Goal: Task Accomplishment & Management: Complete application form

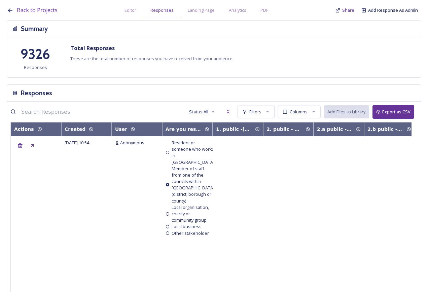
click at [393, 6] on div "Back to Projects Editor Responses Landing Page Analytics PDF Share Add Response…" at bounding box center [216, 8] width 418 height 17
click at [392, 10] on span "Add Response As Admin" at bounding box center [393, 10] width 50 height 6
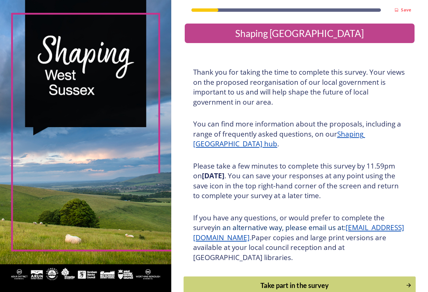
click at [289, 287] on div "Take part in the survey" at bounding box center [294, 285] width 215 height 10
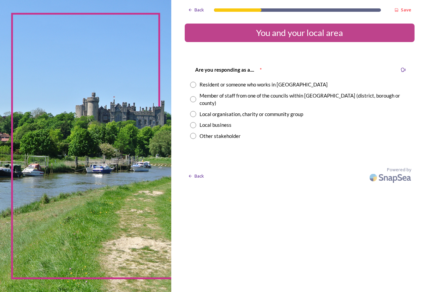
click at [240, 97] on div "Member of staff from one of the councils within [GEOGRAPHIC_DATA] (district, bo…" at bounding box center [304, 99] width 210 height 15
radio input "true"
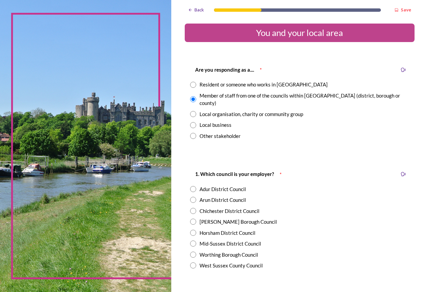
click at [237, 207] on div "Chichester District Council" at bounding box center [229, 211] width 60 height 8
radio input "true"
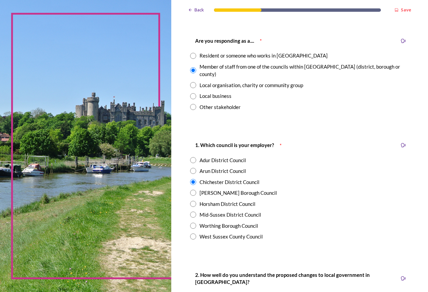
scroll to position [135, 0]
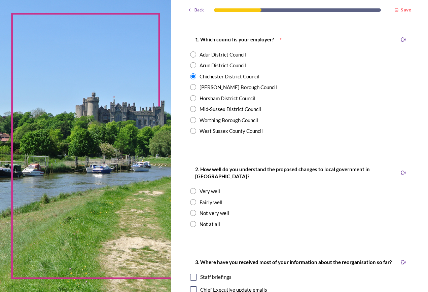
click at [218, 209] on div "Not very well" at bounding box center [214, 213] width 30 height 8
radio input "true"
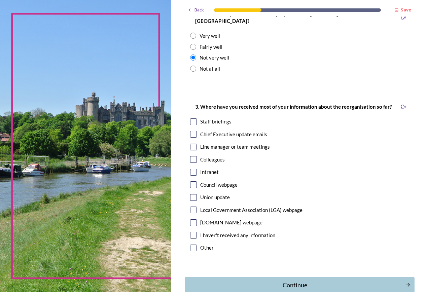
scroll to position [303, 0]
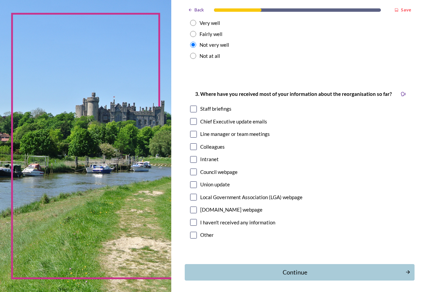
click at [201, 231] on div "Other" at bounding box center [206, 235] width 13 height 8
checkbox input "true"
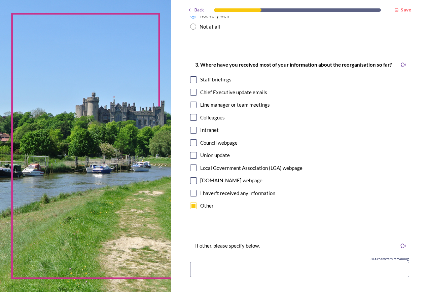
scroll to position [370, 0]
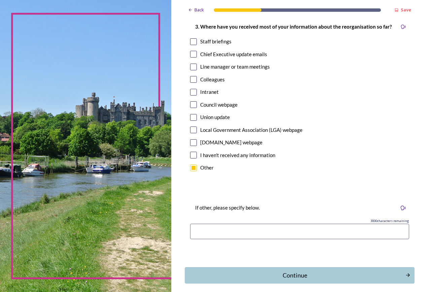
click at [223, 225] on input at bounding box center [299, 231] width 219 height 15
type input "Paper work in wages"
click at [293, 274] on button "Continue" at bounding box center [299, 275] width 232 height 16
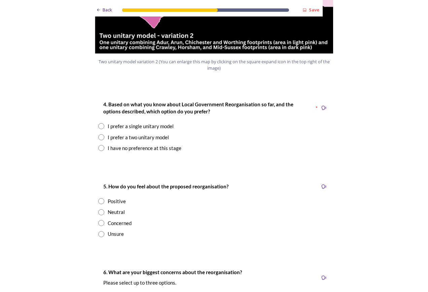
scroll to position [874, 0]
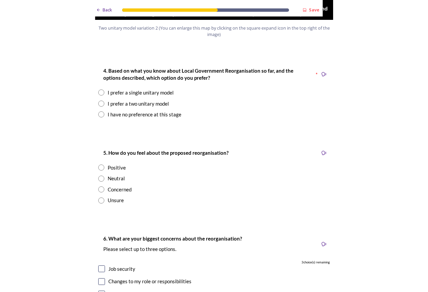
click at [133, 111] on div "I have no preference at this stage" at bounding box center [145, 115] width 74 height 8
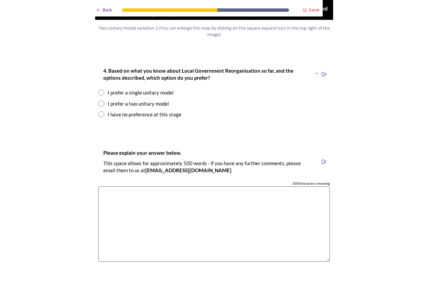
radio input "true"
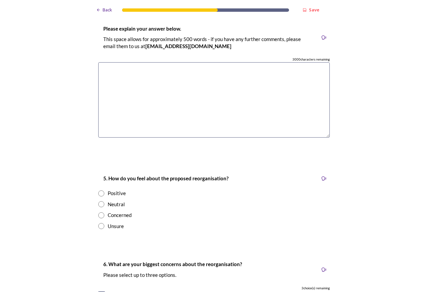
scroll to position [1043, 0]
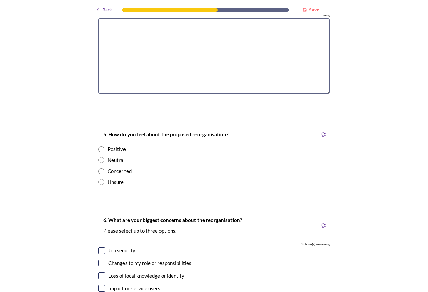
click at [113, 178] on div "Unsure" at bounding box center [116, 182] width 16 height 8
radio input "true"
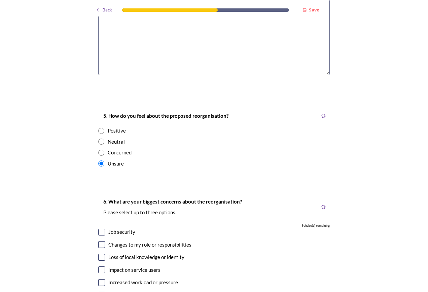
scroll to position [1110, 0]
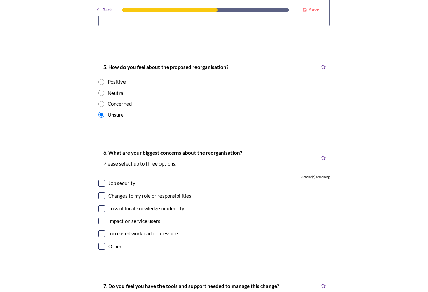
click at [121, 204] on div "Loss of local knowledge or identity" at bounding box center [146, 208] width 76 height 8
checkbox input "true"
click at [120, 205] on div "6. What are your biggest concerns about the reorganisation? Please select up to…" at bounding box center [214, 200] width 242 height 116
click at [120, 230] on div "Increased workload or pressure" at bounding box center [143, 234] width 70 height 8
checkbox input "true"
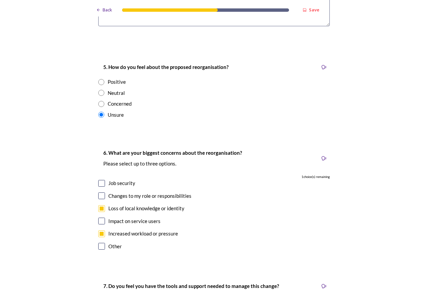
click at [130, 217] on div "Impact on service users" at bounding box center [134, 221] width 52 height 8
checkbox input "true"
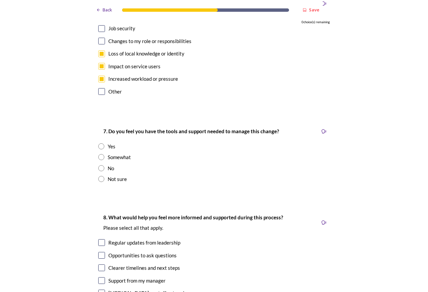
scroll to position [1278, 0]
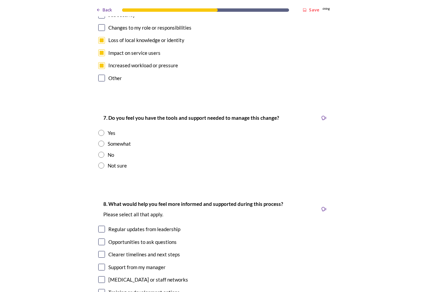
click at [119, 162] on div "Not sure" at bounding box center [117, 166] width 19 height 8
radio input "true"
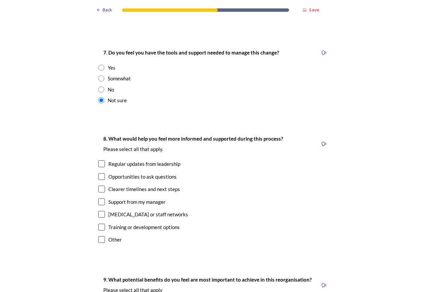
scroll to position [1345, 0]
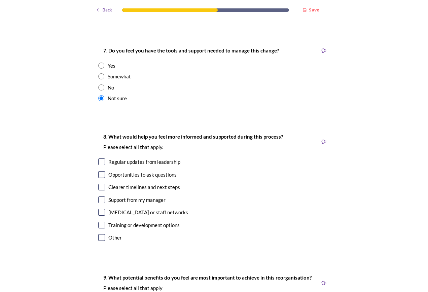
click at [145, 158] on div "Regular updates from leadership" at bounding box center [144, 162] width 72 height 8
checkbox input "true"
click at [138, 171] on div "Opportunities to ask questions" at bounding box center [142, 175] width 68 height 8
checkbox input "true"
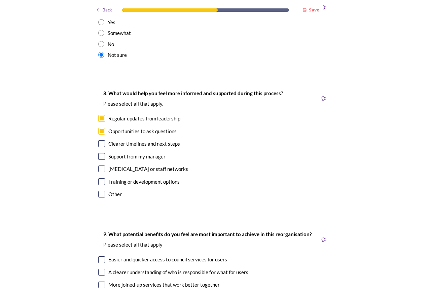
scroll to position [1446, 0]
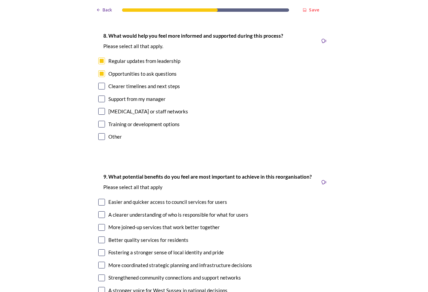
click at [122, 223] on div "More joined-up services that work better together" at bounding box center [163, 227] width 111 height 8
checkbox input "true"
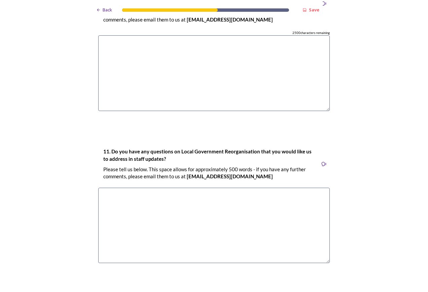
scroll to position [1876, 0]
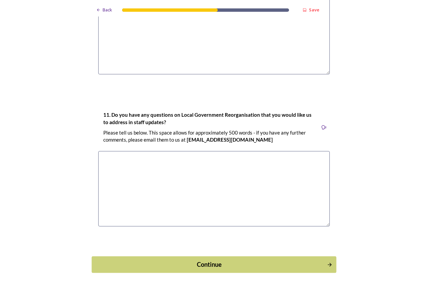
click at [243, 260] on div "Continue" at bounding box center [210, 264] width 228 height 9
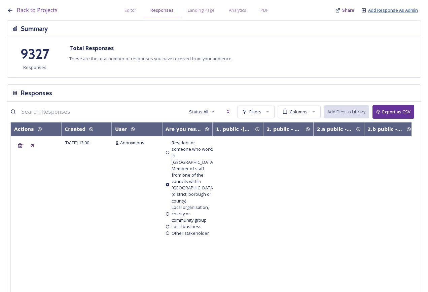
click at [390, 11] on span "Add Response As Admin" at bounding box center [393, 10] width 50 height 6
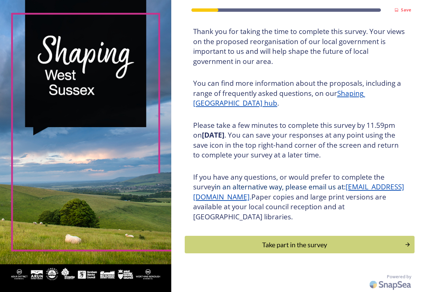
scroll to position [41, 0]
click at [296, 251] on button "Take part in the survey" at bounding box center [299, 244] width 232 height 18
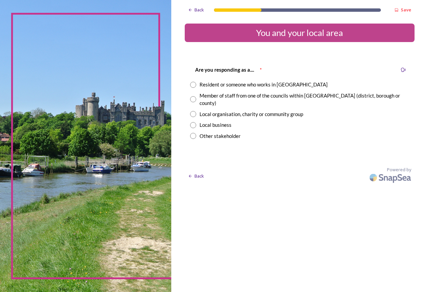
click at [267, 96] on div "Member of staff from one of the councils within [GEOGRAPHIC_DATA] (district, bo…" at bounding box center [304, 99] width 210 height 15
radio input "true"
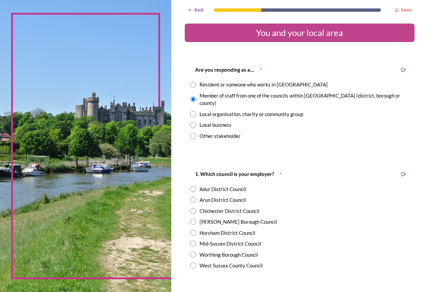
click at [210, 262] on div "West Sussex County Council" at bounding box center [230, 266] width 63 height 8
radio input "true"
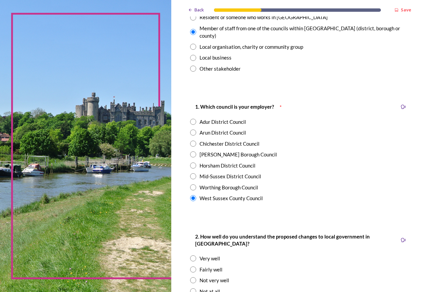
scroll to position [101, 0]
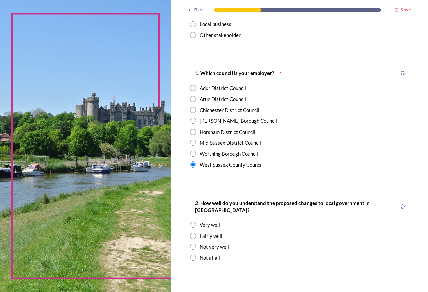
click at [220, 243] on div "Not very well" at bounding box center [214, 247] width 30 height 8
radio input "true"
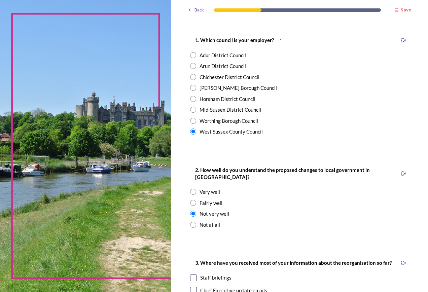
scroll to position [202, 0]
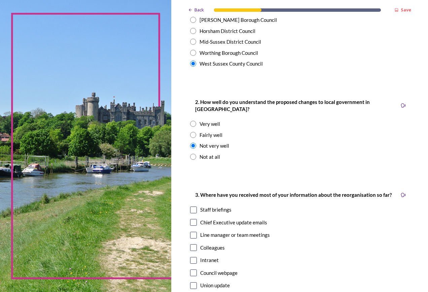
click at [203, 206] on div "Staff briefings" at bounding box center [215, 210] width 31 height 8
checkbox input "true"
click at [209, 231] on div "Line manager or team meetings" at bounding box center [235, 235] width 70 height 8
checkbox input "true"
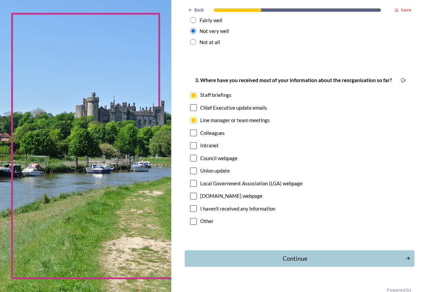
scroll to position [323, 0]
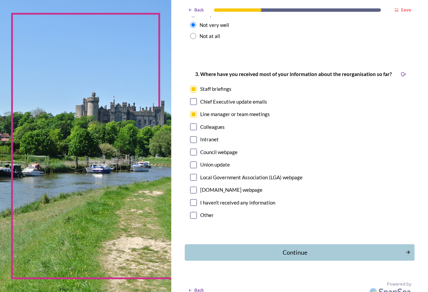
click at [211, 211] on div "Other" at bounding box center [206, 215] width 13 height 8
checkbox input "true"
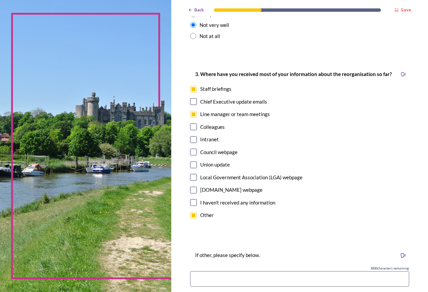
click at [224, 271] on input at bounding box center [299, 278] width 219 height 15
type input "Paper work"
click at [374, 220] on div "3. Where have you received most of your information about the reorganisation so…" at bounding box center [300, 145] width 230 height 164
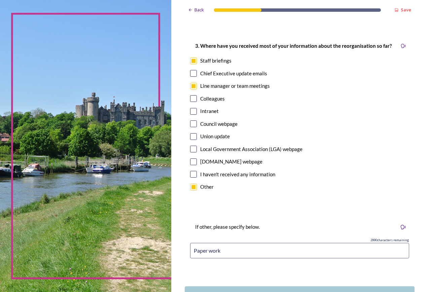
scroll to position [393, 0]
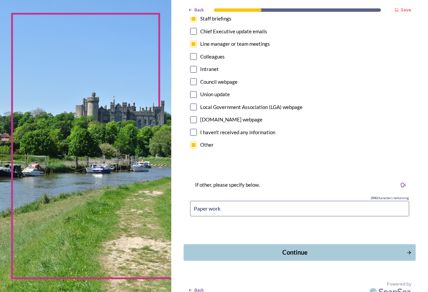
click at [306, 251] on button "Continue" at bounding box center [299, 252] width 232 height 16
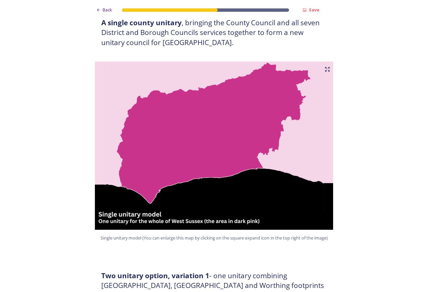
scroll to position [0, 0]
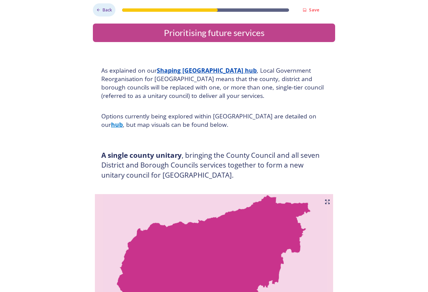
click at [108, 11] on span "Back" at bounding box center [107, 10] width 9 height 6
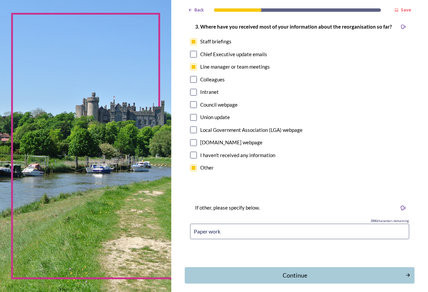
scroll to position [393, 0]
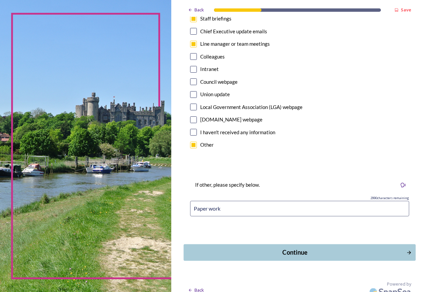
click at [282, 248] on div "Continue" at bounding box center [294, 252] width 215 height 9
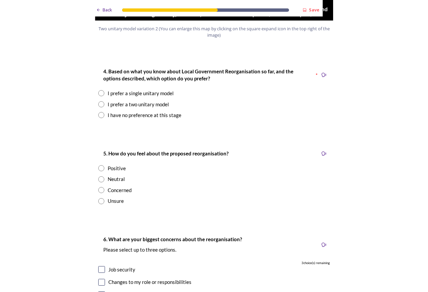
scroll to position [874, 0]
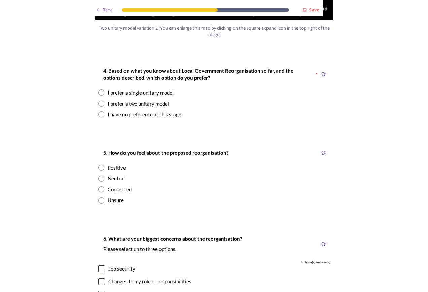
click at [152, 111] on div "I have no preference at this stage" at bounding box center [145, 115] width 74 height 8
radio input "true"
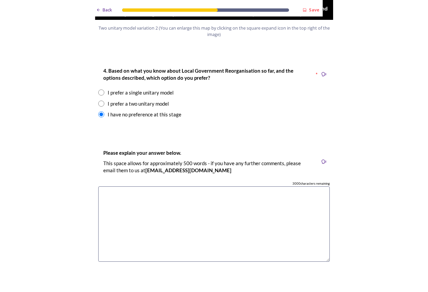
click at [168, 190] on textarea at bounding box center [213, 224] width 231 height 76
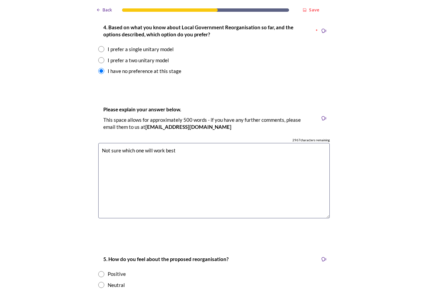
scroll to position [975, 0]
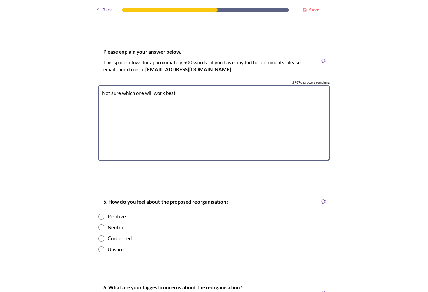
type textarea "Not sure which one will work best"
click at [115, 224] on div "Neutral" at bounding box center [116, 228] width 17 height 8
radio input "true"
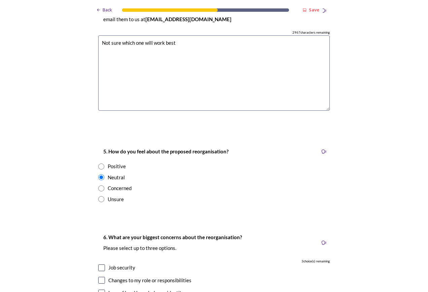
scroll to position [1110, 0]
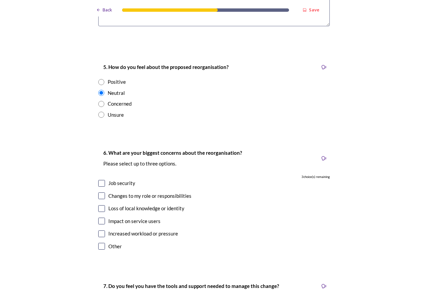
click at [139, 204] on div "Loss of local knowledge or identity" at bounding box center [146, 208] width 76 height 8
checkbox input "true"
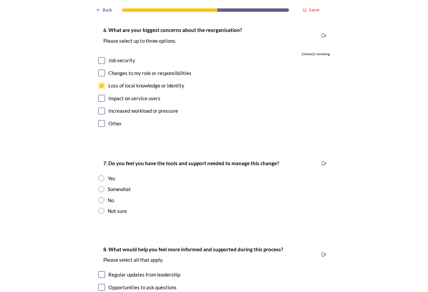
scroll to position [1244, 0]
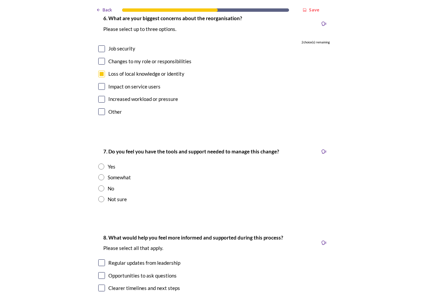
click at [120, 195] on div "Not sure" at bounding box center [117, 199] width 19 height 8
radio input "true"
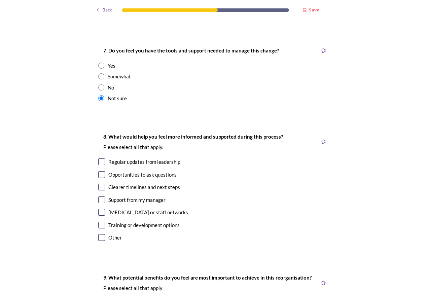
click at [122, 171] on div "Opportunities to ask questions" at bounding box center [142, 175] width 68 height 8
checkbox input "true"
click at [134, 183] on div "Clearer timelines and next steps" at bounding box center [144, 187] width 72 height 8
checkbox input "true"
click at [136, 221] on div "Training or development options" at bounding box center [143, 225] width 71 height 8
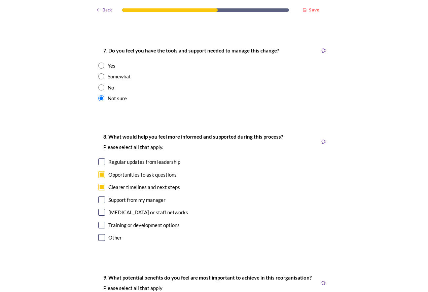
checkbox input "true"
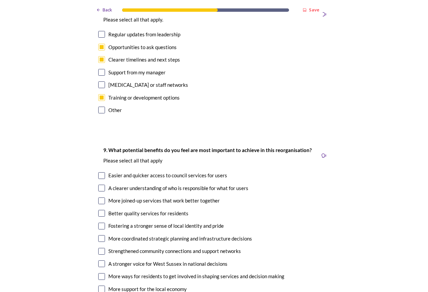
scroll to position [1513, 0]
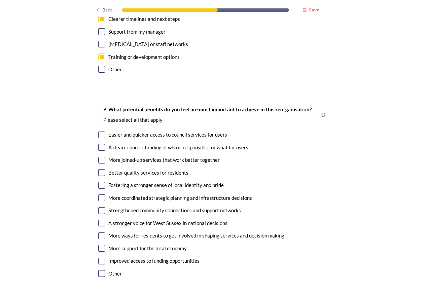
click at [145, 131] on div "Easier and quicker access to council services for users" at bounding box center [167, 135] width 119 height 8
checkbox input "true"
click at [144, 144] on div "A clearer understanding of who is responsible for what for users" at bounding box center [178, 148] width 140 height 8
checkbox input "true"
click at [131, 244] on div "More support for the local economy" at bounding box center [147, 248] width 78 height 8
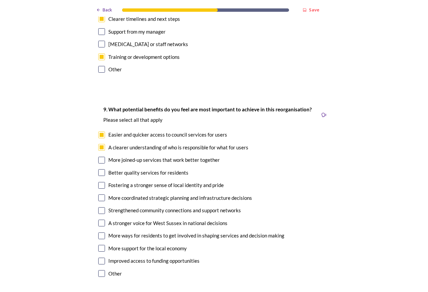
checkbox input "true"
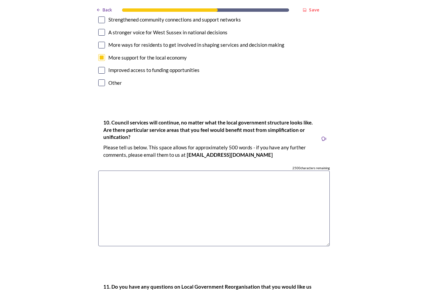
scroll to position [1715, 0]
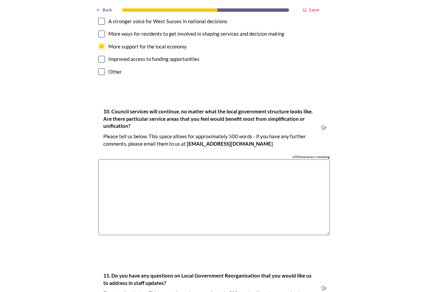
click at [101, 159] on textarea at bounding box center [213, 197] width 231 height 76
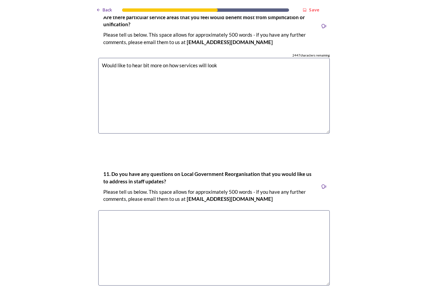
scroll to position [1876, 0]
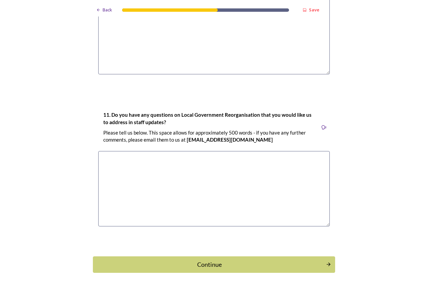
type textarea "Would like to hear bit more on how services will look"
click at [168, 164] on textarea at bounding box center [213, 189] width 231 height 76
type textarea "None at the moment"
click at [218, 256] on button "Continue" at bounding box center [213, 264] width 244 height 16
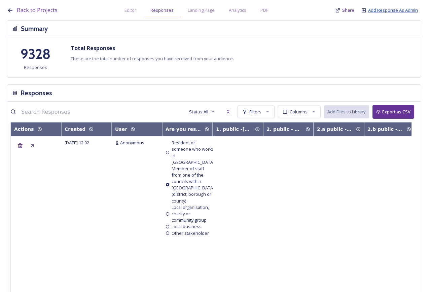
click at [387, 12] on span "Add Response As Admin" at bounding box center [393, 10] width 50 height 6
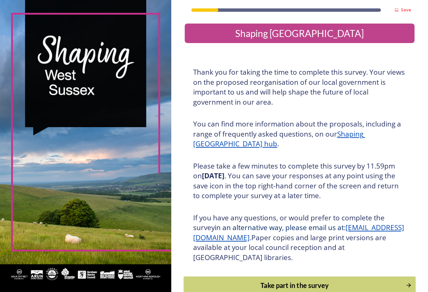
click at [240, 286] on div "Take part in the survey" at bounding box center [294, 285] width 215 height 10
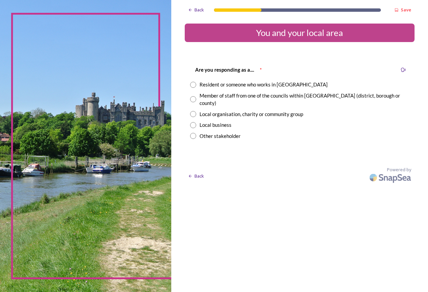
click at [225, 97] on div "Member of staff from one of the councils within [GEOGRAPHIC_DATA] (district, bo…" at bounding box center [304, 99] width 210 height 15
radio input "true"
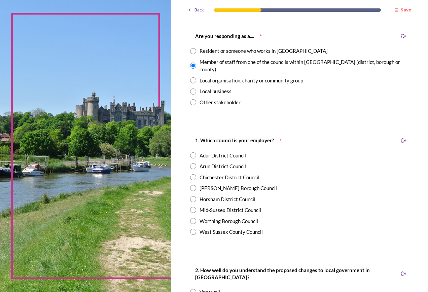
click at [231, 174] on div "Chichester District Council" at bounding box center [229, 178] width 60 height 8
radio input "true"
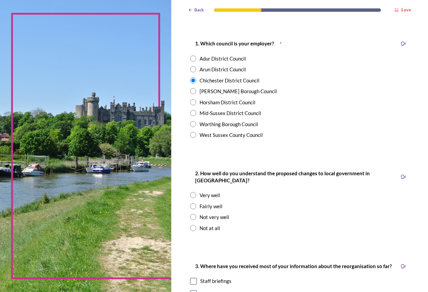
scroll to position [135, 0]
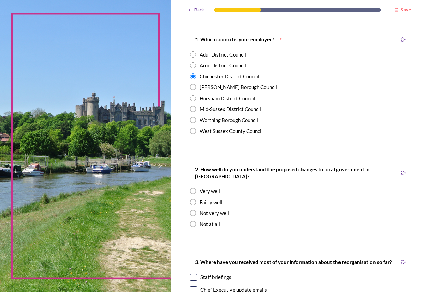
click at [208, 209] on div "Not very well" at bounding box center [214, 213] width 30 height 8
radio input "true"
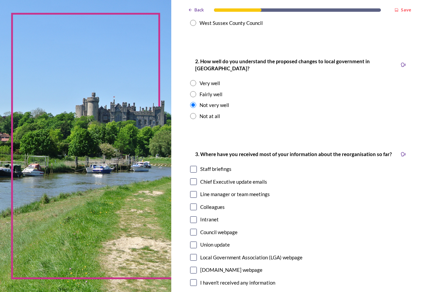
scroll to position [269, 0]
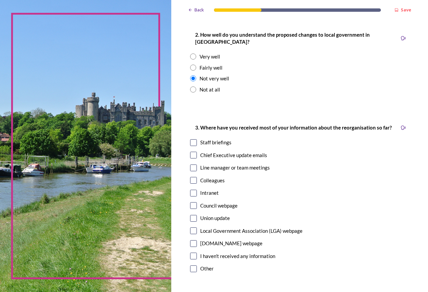
click at [211, 189] on div "Intranet" at bounding box center [209, 193] width 18 height 8
checkbox input "true"
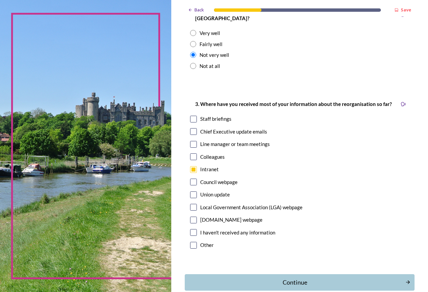
scroll to position [323, 0]
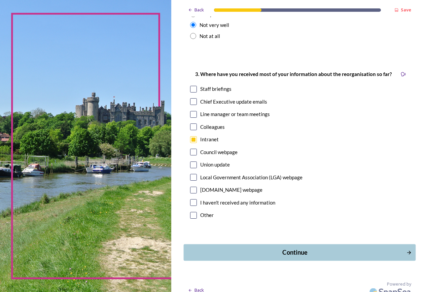
click at [266, 248] on div "Continue" at bounding box center [294, 252] width 215 height 9
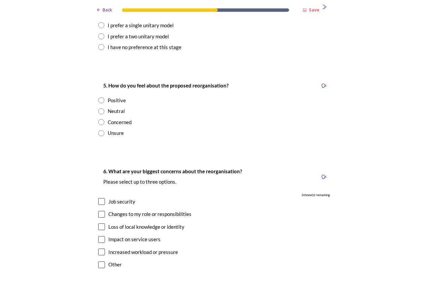
scroll to position [874, 0]
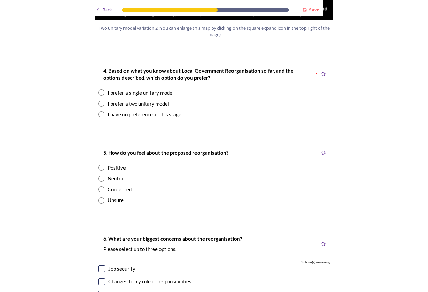
click at [124, 111] on div "I have no preference at this stage" at bounding box center [145, 115] width 74 height 8
radio input "true"
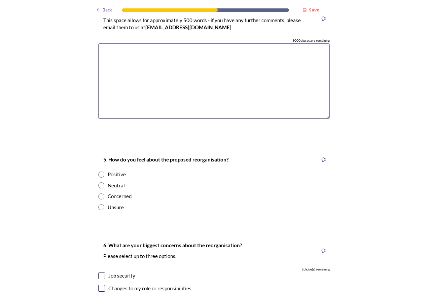
scroll to position [1043, 0]
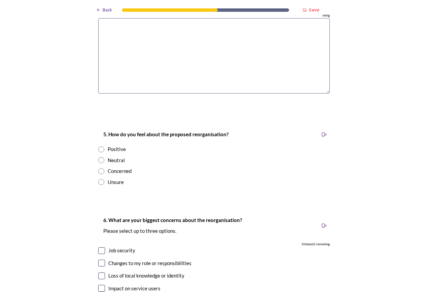
click at [118, 156] on div "Neutral" at bounding box center [116, 160] width 17 height 8
radio input "true"
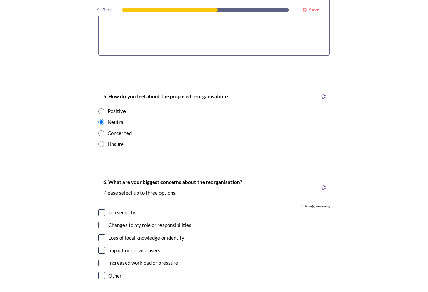
scroll to position [1143, 0]
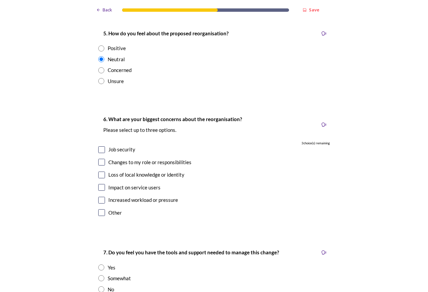
click at [101, 209] on input "checkbox" at bounding box center [101, 212] width 7 height 7
checkbox input "true"
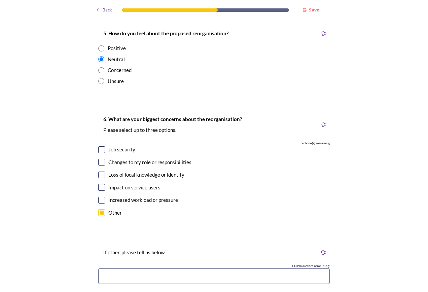
scroll to position [1177, 0]
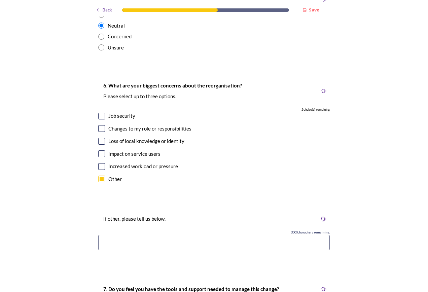
click at [139, 235] on input at bounding box center [213, 242] width 231 height 15
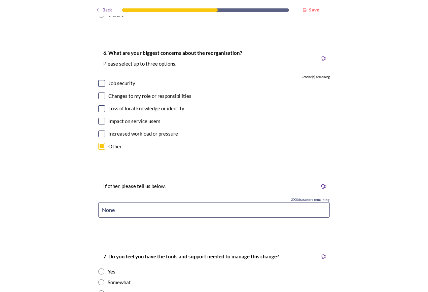
scroll to position [1278, 0]
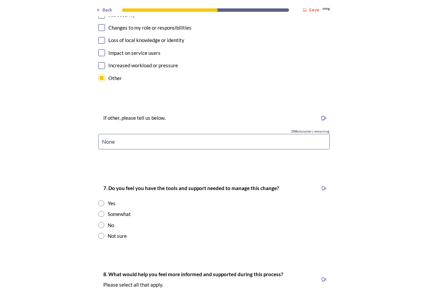
type input "None"
click at [123, 232] on div "Not sure" at bounding box center [117, 236] width 19 height 8
radio input "true"
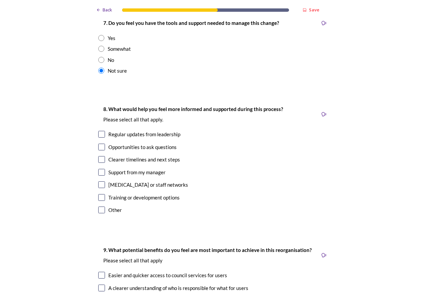
scroll to position [1446, 0]
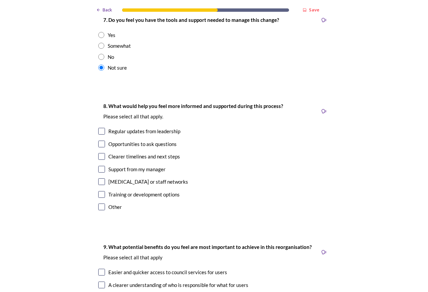
click at [111, 203] on div "Other" at bounding box center [114, 207] width 13 height 8
checkbox input "true"
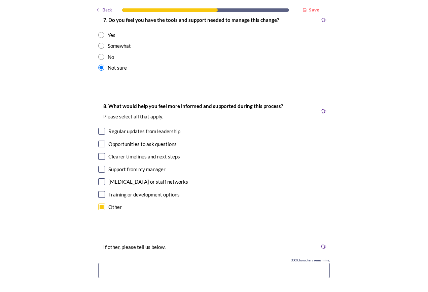
click at [141, 263] on input at bounding box center [213, 270] width 231 height 15
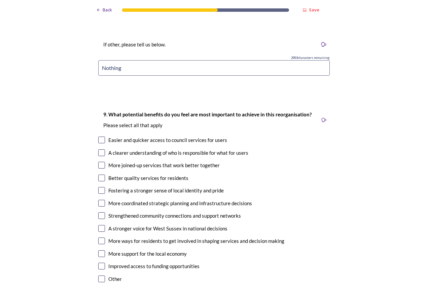
scroll to position [1682, 0]
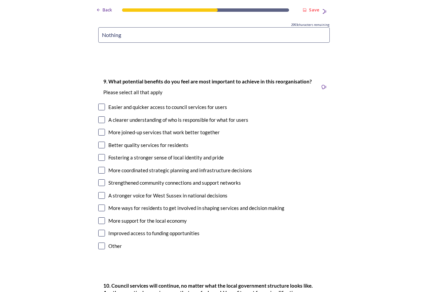
type input "Nothing"
click at [125, 128] on div "More joined-up services that work better together" at bounding box center [163, 132] width 111 height 8
checkbox input "true"
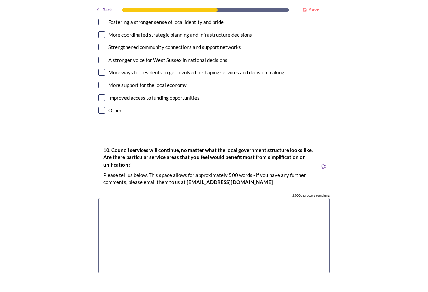
scroll to position [1850, 0]
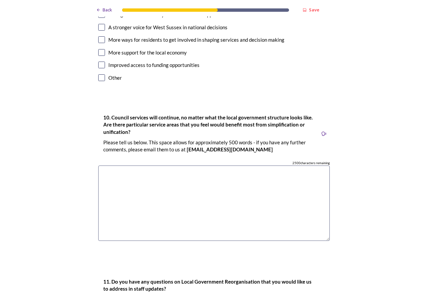
click at [147, 173] on textarea at bounding box center [213, 203] width 231 height 76
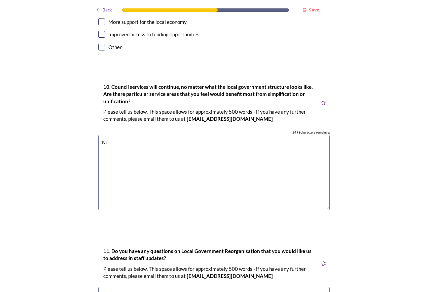
scroll to position [1984, 0]
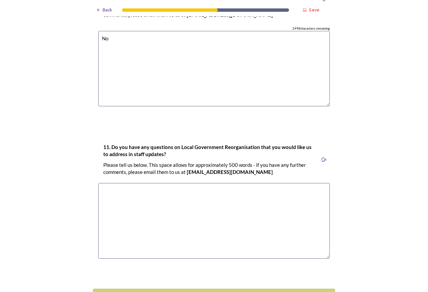
type textarea "No"
click at [168, 214] on textarea at bounding box center [213, 221] width 231 height 76
type textarea "No"
click at [185, 288] on button "Continue" at bounding box center [213, 296] width 244 height 16
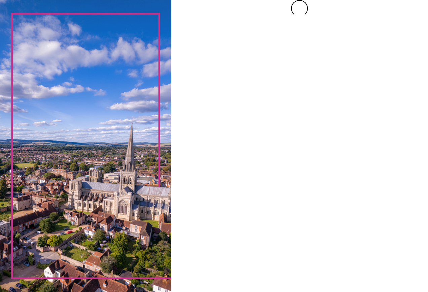
scroll to position [0, 0]
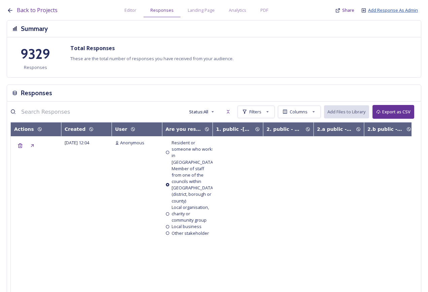
click at [404, 9] on span "Add Response As Admin" at bounding box center [393, 10] width 50 height 6
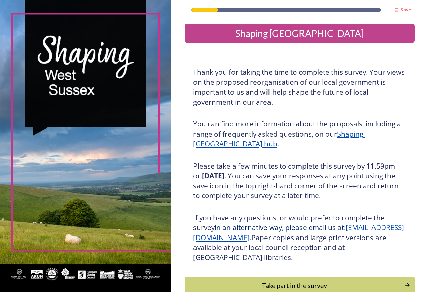
click at [323, 285] on div "Take part in the survey" at bounding box center [294, 285] width 213 height 10
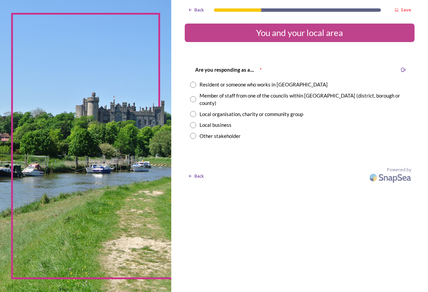
click at [233, 98] on div "Member of staff from one of the councils within [GEOGRAPHIC_DATA] (district, bo…" at bounding box center [304, 99] width 210 height 15
radio input "true"
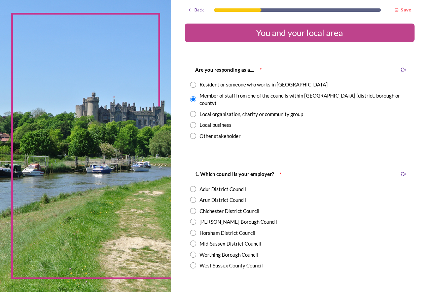
click at [234, 207] on div "Chichester District Council" at bounding box center [229, 211] width 60 height 8
radio input "true"
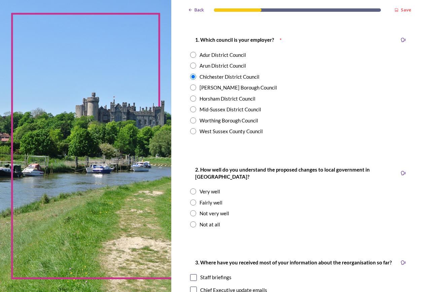
scroll to position [135, 0]
click at [210, 198] on div "Fairly well" at bounding box center [210, 202] width 23 height 8
radio input "true"
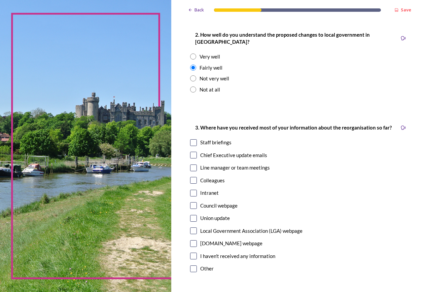
click at [205, 139] on div "Staff briefings" at bounding box center [215, 143] width 31 height 8
checkbox input "true"
click at [212, 202] on div "Council webpage" at bounding box center [218, 206] width 37 height 8
checkbox input "true"
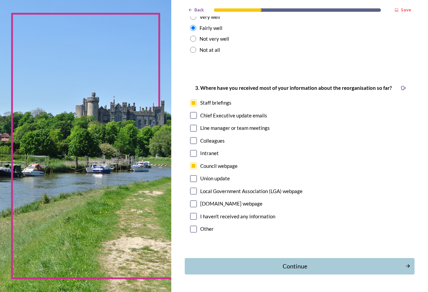
scroll to position [323, 0]
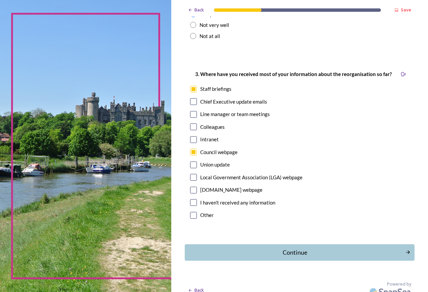
click at [204, 211] on div "Other" at bounding box center [206, 215] width 13 height 8
checkbox input "true"
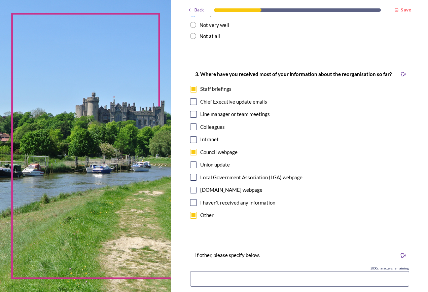
click at [242, 274] on input at bounding box center [299, 278] width 219 height 15
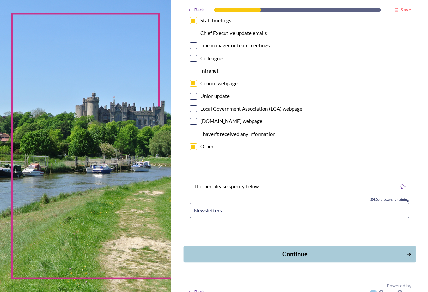
scroll to position [393, 0]
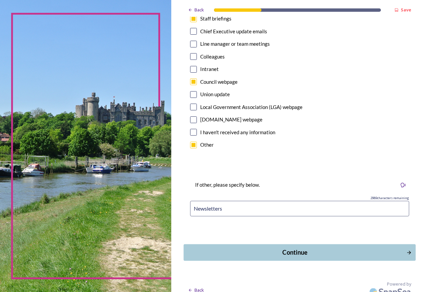
type input "Newsletters"
click at [279, 248] on div "Continue" at bounding box center [294, 252] width 215 height 9
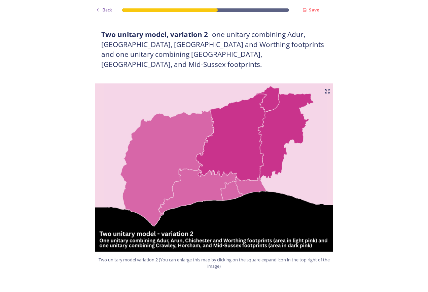
scroll to position [740, 0]
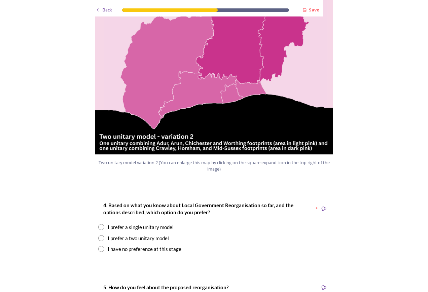
click at [145, 234] on div "I prefer a two unitary model" at bounding box center [138, 238] width 61 height 8
radio input "true"
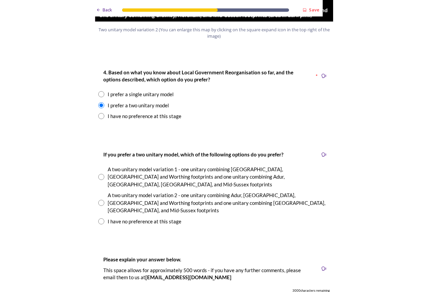
scroll to position [874, 0]
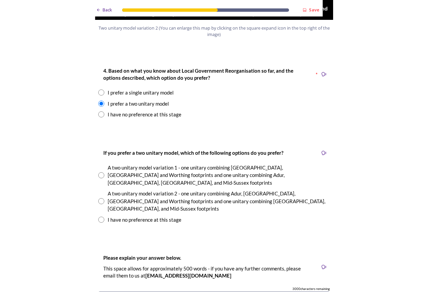
click at [136, 190] on div "A two unitary model variation 2 - one unitary combining Adur, [GEOGRAPHIC_DATA]…" at bounding box center [219, 201] width 222 height 23
radio input "true"
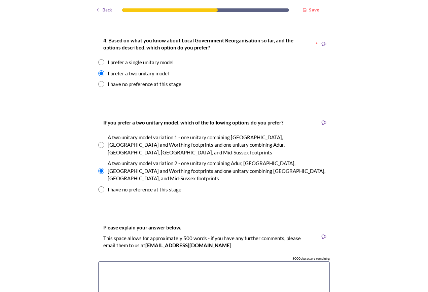
scroll to position [942, 0]
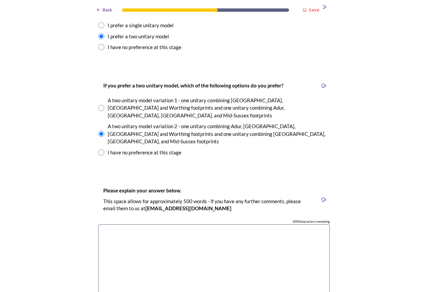
drag, startPoint x: 140, startPoint y: 216, endPoint x: 168, endPoint y: 212, distance: 28.6
click at [139, 224] on textarea at bounding box center [213, 262] width 231 height 76
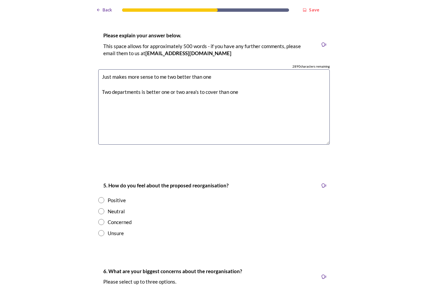
scroll to position [1110, 0]
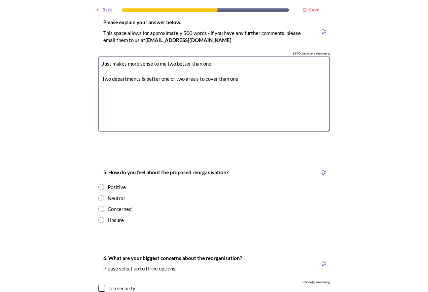
type textarea "Just makes more sense to me two better than one Two departments is better one o…"
click at [127, 205] on div "Concerned" at bounding box center [120, 209] width 24 height 8
radio input "true"
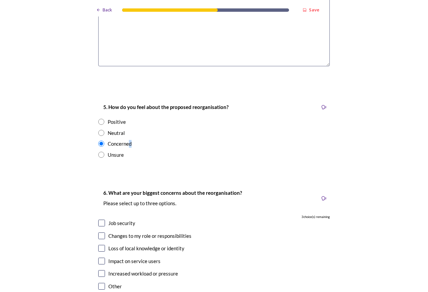
scroll to position [1278, 0]
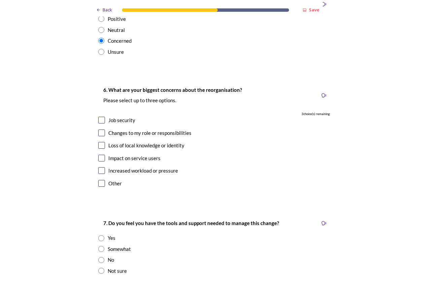
click at [120, 116] on div "Job security" at bounding box center [121, 120] width 27 height 8
checkbox input "true"
click at [120, 129] on div "Changes to my role or responsibilities" at bounding box center [149, 133] width 83 height 8
checkbox input "true"
click at [120, 115] on div "6. What are your biggest concerns about the reorganisation? Please select up to…" at bounding box center [214, 137] width 242 height 116
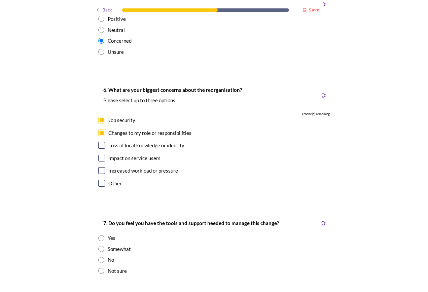
click at [118, 128] on div "6. What are your biggest concerns about the reorganisation? Please select up to…" at bounding box center [214, 137] width 242 height 116
click at [117, 117] on div "6. What are your biggest concerns about the reorganisation? Please select up to…" at bounding box center [214, 137] width 242 height 116
click at [109, 154] on div "Impact on service users" at bounding box center [134, 158] width 52 height 8
checkbox input "true"
drag, startPoint x: 109, startPoint y: 125, endPoint x: 100, endPoint y: 108, distance: 19.0
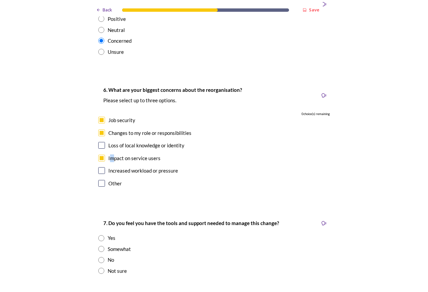
click at [100, 142] on input "checkbox" at bounding box center [101, 145] width 7 height 7
checkbox input "false"
click at [100, 155] on input "checkbox" at bounding box center [101, 158] width 7 height 7
checkbox input "false"
click at [100, 142] on input "checkbox" at bounding box center [101, 145] width 7 height 7
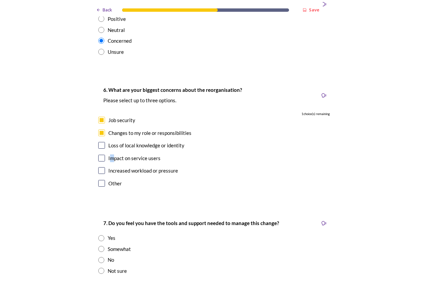
checkbox input "true"
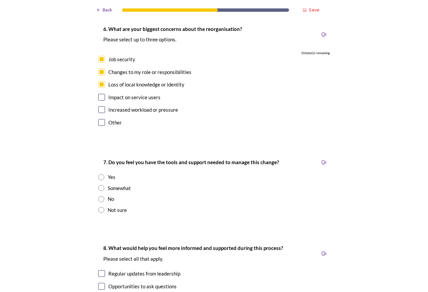
scroll to position [1345, 0]
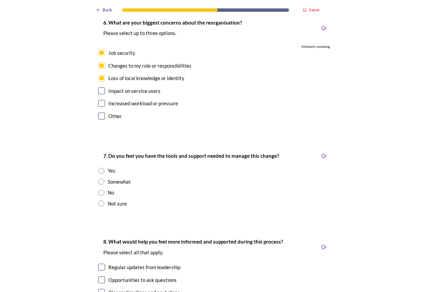
click at [102, 200] on div "Not sure" at bounding box center [213, 204] width 231 height 8
radio input "true"
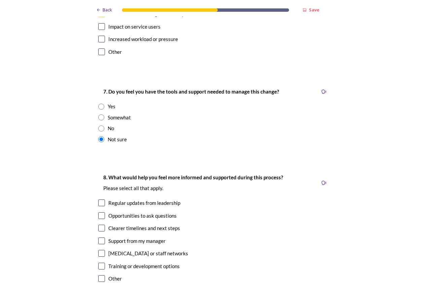
scroll to position [1413, 0]
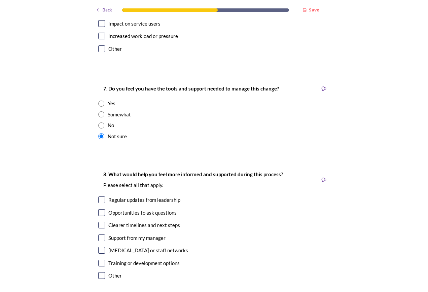
click at [120, 221] on div "Clearer timelines and next steps" at bounding box center [144, 225] width 72 height 8
checkbox input "true"
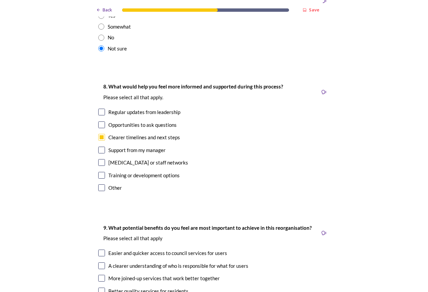
scroll to position [1547, 0]
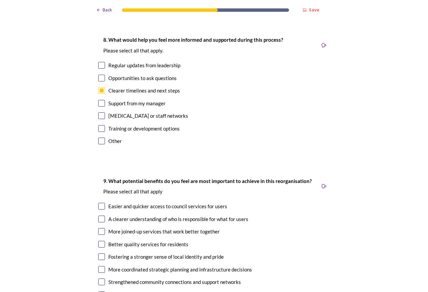
click at [120, 240] on div "Better quality services for residents" at bounding box center [148, 244] width 80 height 8
checkbox input "true"
click at [131, 266] on div "More coordinated strategic planning and infrastructure decisions" at bounding box center [180, 270] width 144 height 8
checkbox input "true"
click at [130, 278] on div "Strengthened community connections and support networks" at bounding box center [174, 282] width 133 height 8
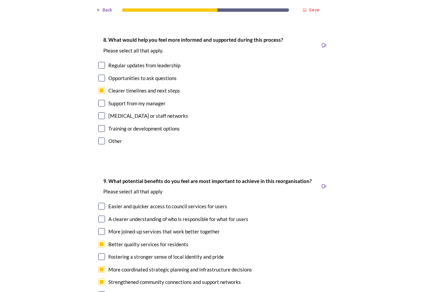
checkbox input "true"
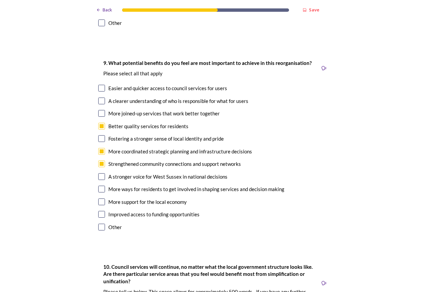
scroll to position [1682, 0]
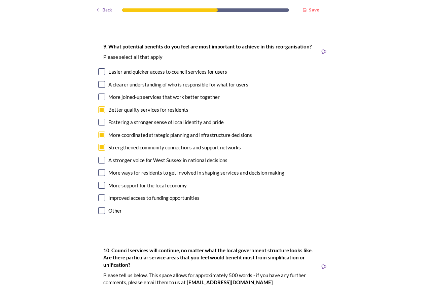
click at [102, 207] on input "checkbox" at bounding box center [101, 210] width 7 height 7
checkbox input "true"
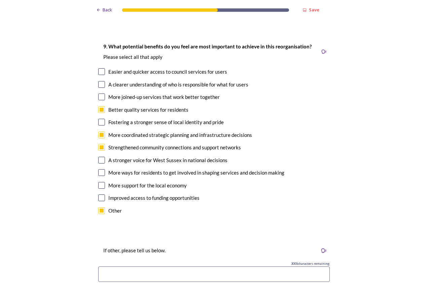
click at [126, 266] on input at bounding box center [213, 273] width 231 height 15
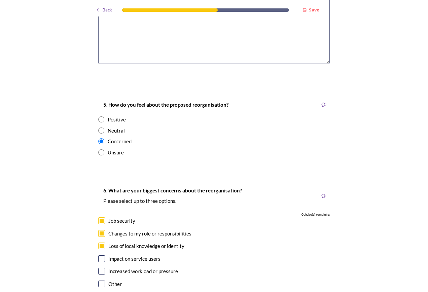
scroll to position [1177, 0]
type input "All of the above"
click at [98, 243] on input "checkbox" at bounding box center [101, 246] width 7 height 7
checkbox input "false"
click at [99, 230] on input "checkbox" at bounding box center [101, 233] width 7 height 7
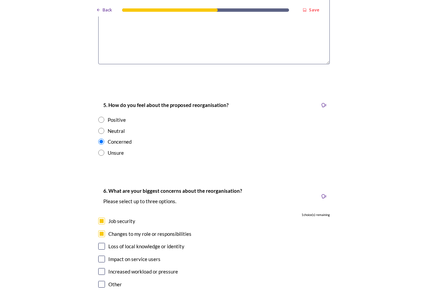
checkbox input "false"
click at [98, 218] on input "checkbox" at bounding box center [101, 221] width 7 height 7
checkbox input "false"
drag, startPoint x: 99, startPoint y: 248, endPoint x: 103, endPoint y: 249, distance: 3.5
click at [100, 281] on input "checkbox" at bounding box center [101, 284] width 7 height 7
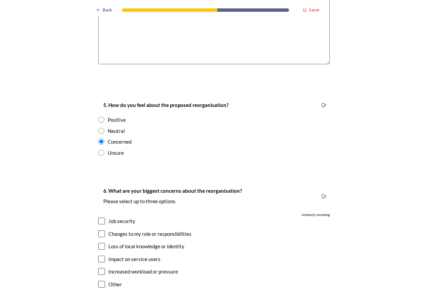
checkbox input "true"
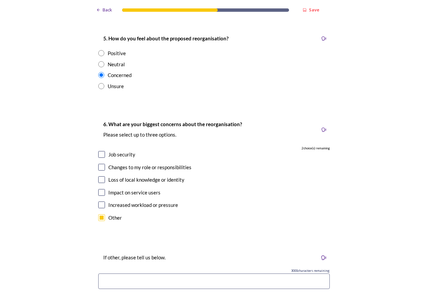
scroll to position [1244, 0]
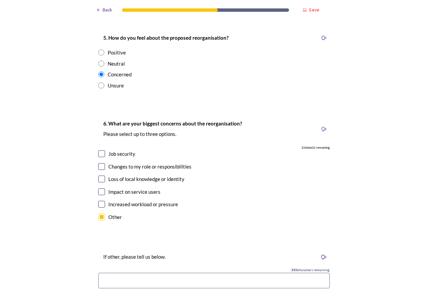
click at [130, 273] on input at bounding box center [213, 280] width 231 height 15
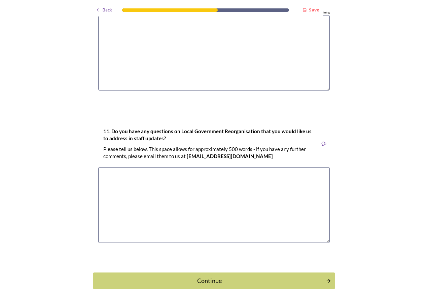
scroll to position [2106, 0]
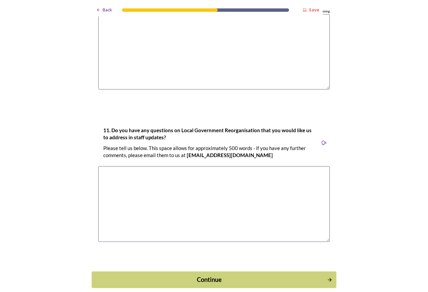
type input "All of the above"
click at [199, 275] on div "Continue" at bounding box center [210, 279] width 228 height 9
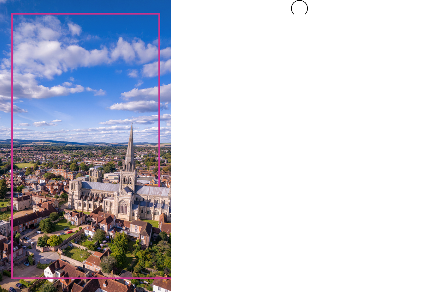
scroll to position [0, 0]
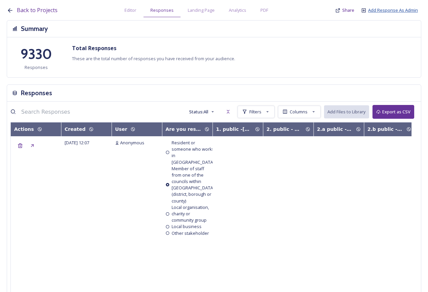
click at [387, 13] on span "Add Response As Admin" at bounding box center [393, 10] width 50 height 6
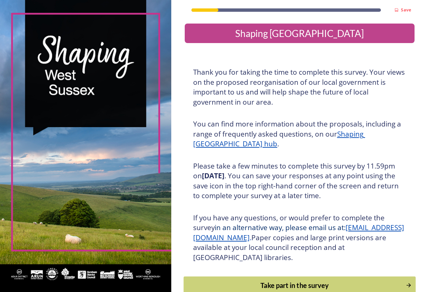
click at [332, 288] on div "Take part in the survey" at bounding box center [294, 285] width 215 height 10
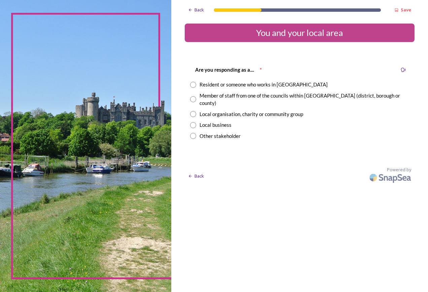
click at [246, 97] on div "Member of staff from one of the councils within [GEOGRAPHIC_DATA] (district, bo…" at bounding box center [304, 99] width 210 height 15
radio input "true"
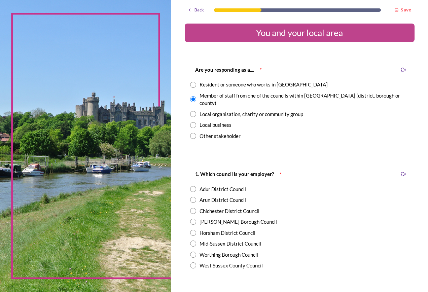
click at [232, 207] on div "Chichester District Council" at bounding box center [229, 211] width 60 height 8
radio input "true"
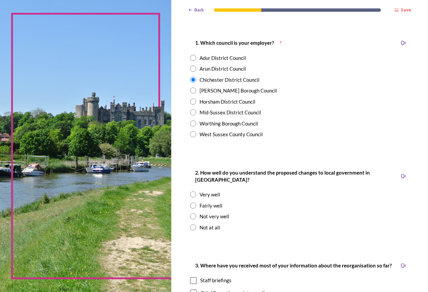
scroll to position [135, 0]
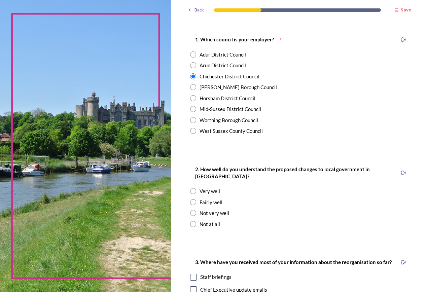
click at [216, 198] on div "Fairly well" at bounding box center [210, 202] width 23 height 8
radio input "true"
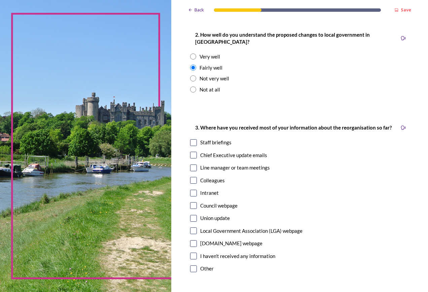
click at [226, 202] on div "Council webpage" at bounding box center [218, 206] width 37 height 8
checkbox input "true"
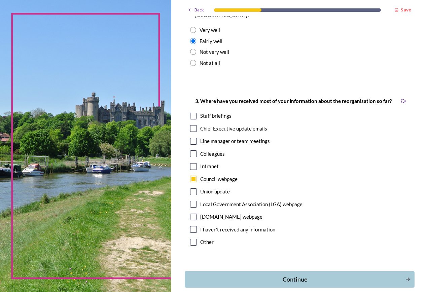
scroll to position [323, 0]
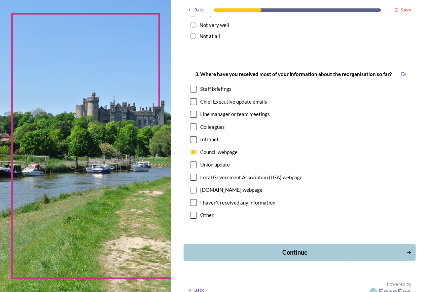
click at [259, 248] on div "Continue" at bounding box center [294, 252] width 215 height 9
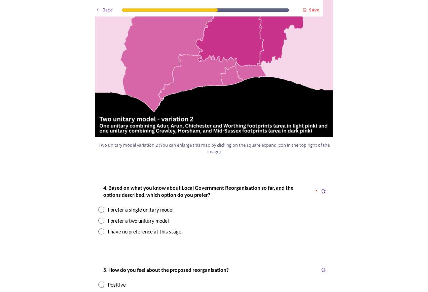
scroll to position [807, 0]
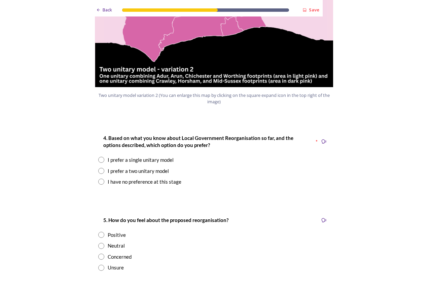
click at [143, 156] on div "I prefer a single unitary model" at bounding box center [141, 160] width 66 height 8
radio input "true"
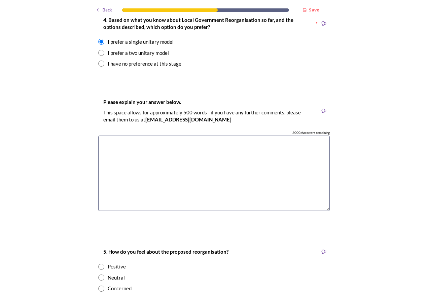
scroll to position [1009, 0]
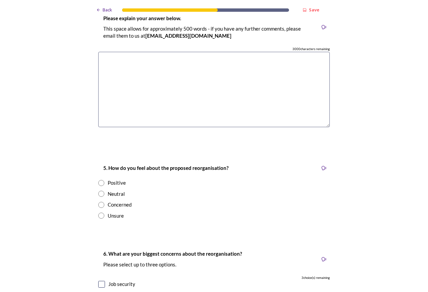
click at [112, 179] on div "Positive" at bounding box center [117, 183] width 18 height 8
radio input "true"
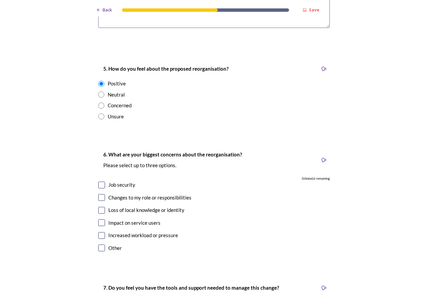
scroll to position [1110, 0]
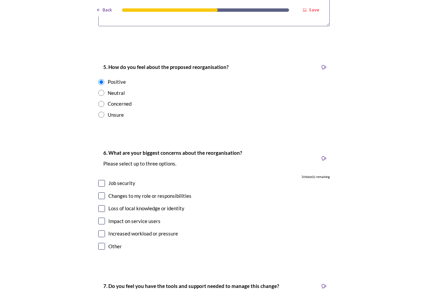
click at [127, 179] on div "Job security" at bounding box center [121, 183] width 27 height 8
checkbox input "true"
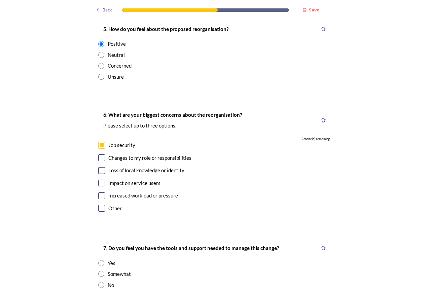
scroll to position [1211, 0]
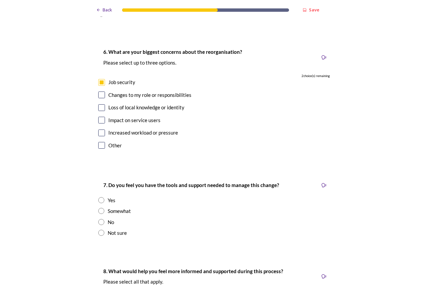
click at [108, 218] on div "No" at bounding box center [111, 222] width 6 height 8
radio input "true"
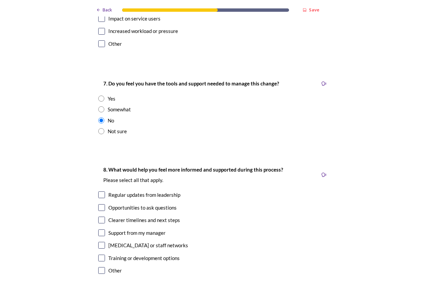
scroll to position [1345, 0]
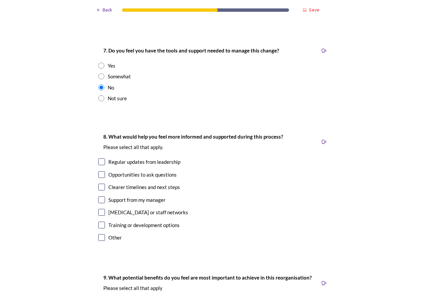
click at [148, 158] on div "Regular updates from leadership" at bounding box center [144, 162] width 72 height 8
checkbox input "true"
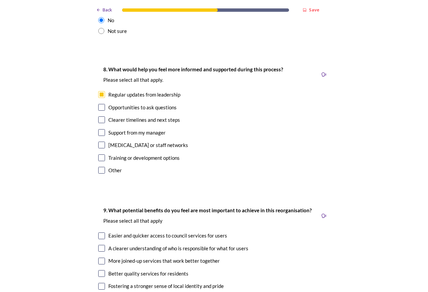
click at [128, 257] on div "More joined-up services that work better together" at bounding box center [163, 261] width 111 height 8
checkbox input "true"
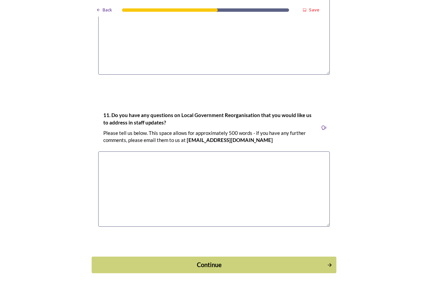
scroll to position [1876, 0]
click at [240, 256] on button "Continue" at bounding box center [213, 264] width 244 height 16
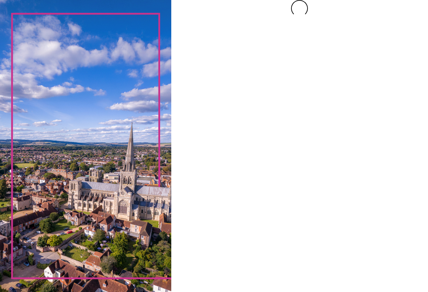
scroll to position [0, 0]
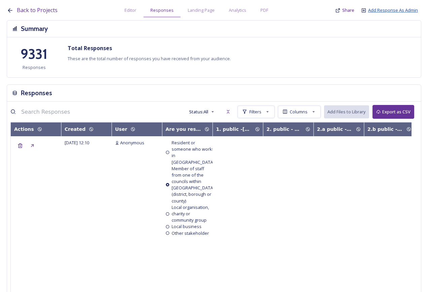
click at [403, 9] on span "Add Response As Admin" at bounding box center [393, 10] width 50 height 6
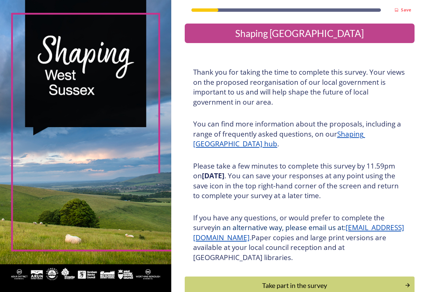
scroll to position [41, 0]
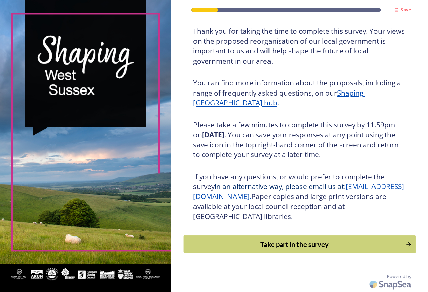
click at [313, 238] on button "Take part in the survey" at bounding box center [299, 244] width 232 height 18
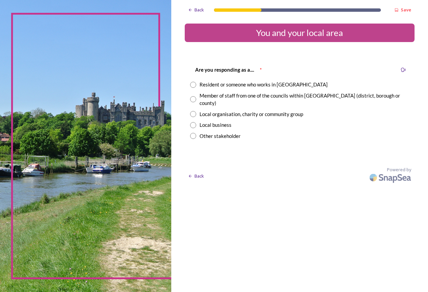
click at [240, 96] on div "Member of staff from one of the councils within [GEOGRAPHIC_DATA] (district, bo…" at bounding box center [304, 99] width 210 height 15
radio input "true"
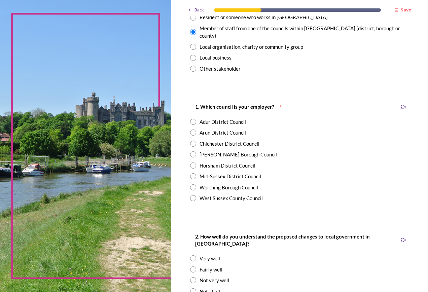
click at [234, 140] on div "Chichester District Council" at bounding box center [229, 144] width 60 height 8
radio input "true"
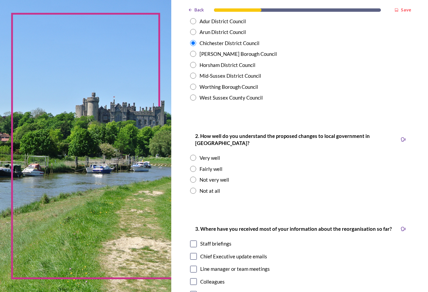
scroll to position [168, 0]
click at [218, 165] on div "Fairly well" at bounding box center [210, 169] width 23 height 8
radio input "true"
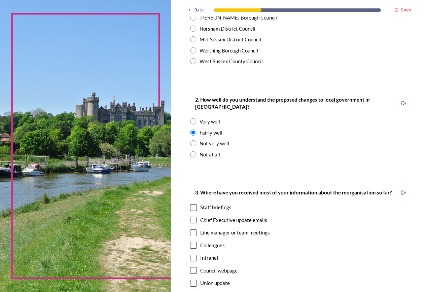
scroll to position [235, 0]
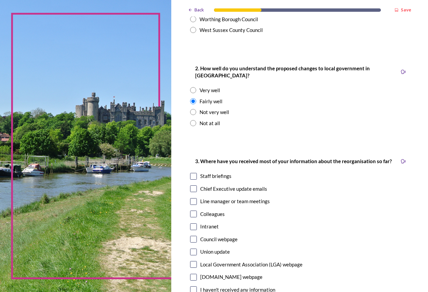
click at [211, 223] on div "Intranet" at bounding box center [209, 227] width 18 height 8
checkbox input "true"
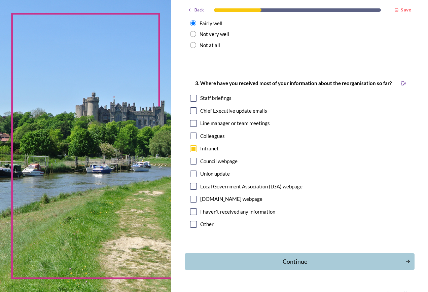
scroll to position [323, 0]
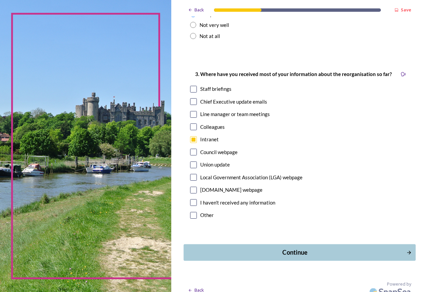
click at [310, 248] on div "Continue" at bounding box center [294, 252] width 215 height 9
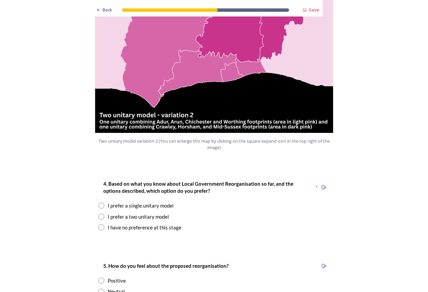
scroll to position [774, 0]
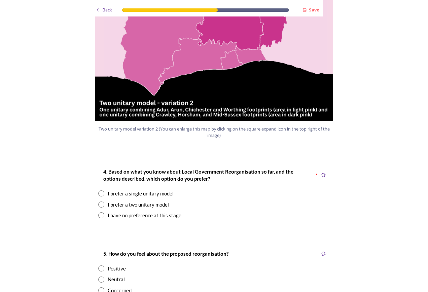
click at [135, 201] on div "I prefer a two unitary model" at bounding box center [138, 205] width 61 height 8
radio input "true"
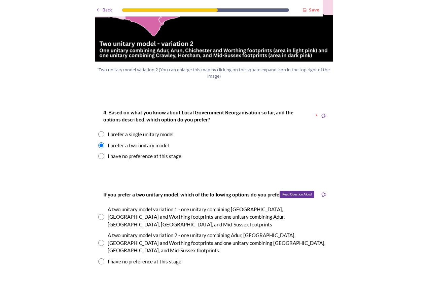
scroll to position [841, 0]
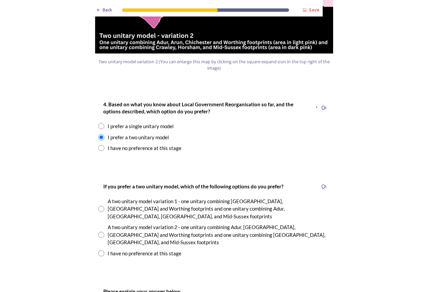
click at [134, 197] on div "A two unitary model variation 1 - one unitary combining [GEOGRAPHIC_DATA], [GEO…" at bounding box center [219, 208] width 222 height 23
radio input "true"
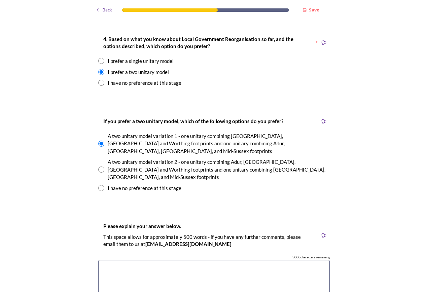
scroll to position [908, 0]
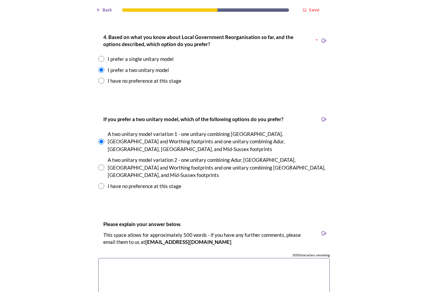
click at [138, 258] on textarea at bounding box center [213, 296] width 231 height 76
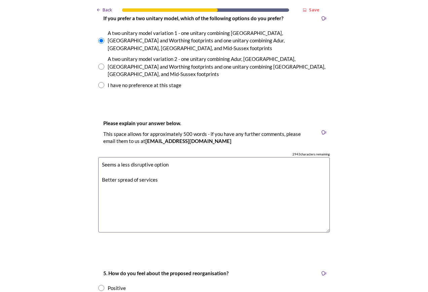
scroll to position [1143, 0]
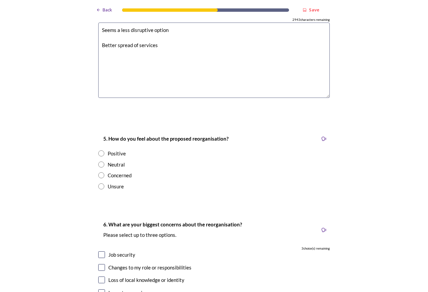
type textarea "Seems a less disruptive option Better spread of services"
click at [114, 172] on div "Concerned" at bounding box center [120, 176] width 24 height 8
radio input "true"
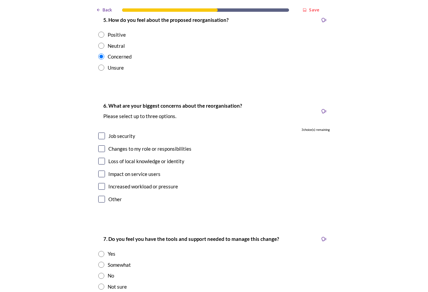
scroll to position [1278, 0]
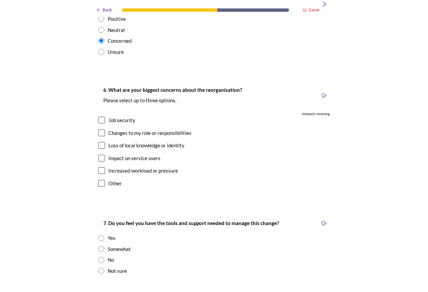
click at [139, 142] on div "Loss of local knowledge or identity" at bounding box center [146, 146] width 76 height 8
checkbox input "true"
click at [137, 154] on div "Impact on service users" at bounding box center [134, 158] width 52 height 8
checkbox input "true"
click at [117, 180] on div "Other" at bounding box center [114, 184] width 13 height 8
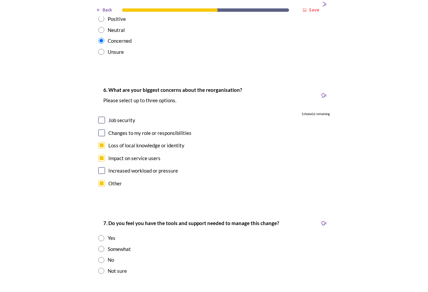
checkbox input "true"
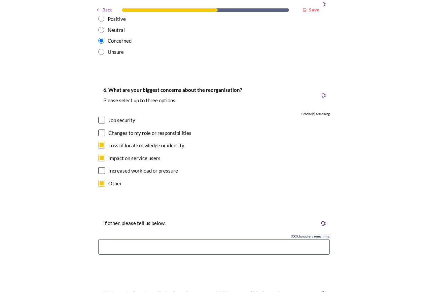
click at [134, 239] on input at bounding box center [213, 246] width 231 height 15
type input "c"
type input "Cost of reorganisation to the councils involved"
drag, startPoint x: 146, startPoint y: 210, endPoint x: 133, endPoint y: 221, distance: 16.5
click at [133, 221] on div "If other, please tell us below. 2953 characters remaining Cost of reorganisatio…" at bounding box center [214, 238] width 242 height 53
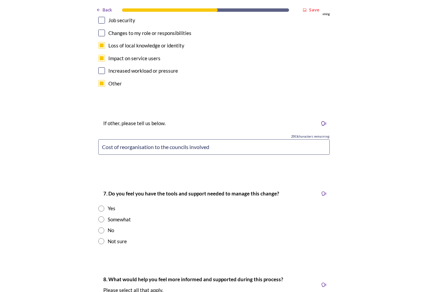
scroll to position [1379, 0]
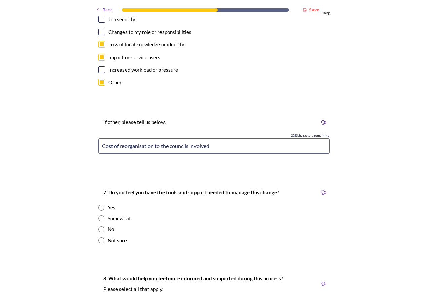
click at [111, 215] on div "Somewhat" at bounding box center [119, 219] width 23 height 8
radio input "true"
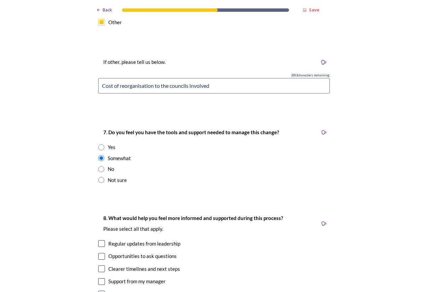
scroll to position [1446, 0]
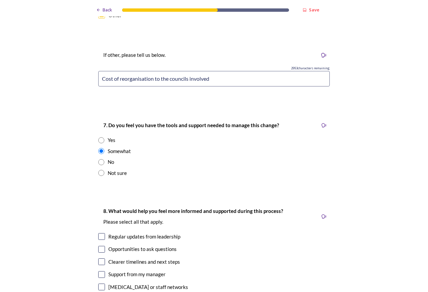
click at [159, 258] on div "Clearer timelines and next steps" at bounding box center [144, 262] width 72 height 8
checkbox input "true"
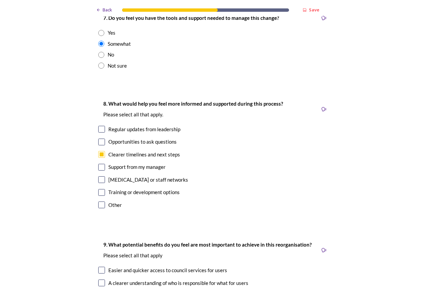
scroll to position [1581, 0]
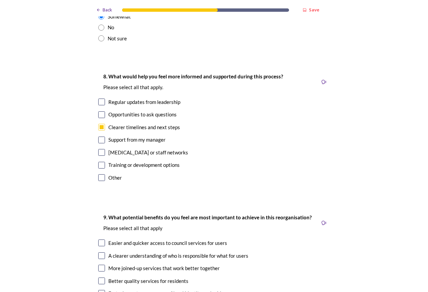
click at [109, 174] on div "Other" at bounding box center [114, 178] width 13 height 8
checkbox input "true"
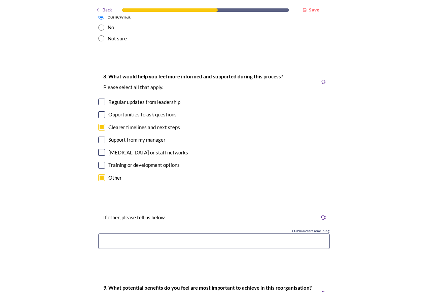
click at [129, 233] on input at bounding box center [213, 240] width 231 height 15
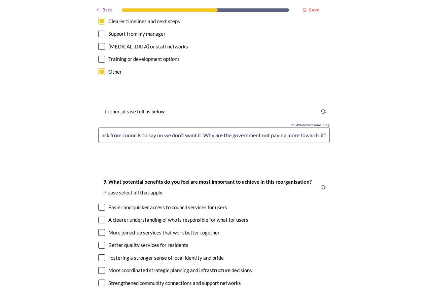
scroll to position [1715, 0]
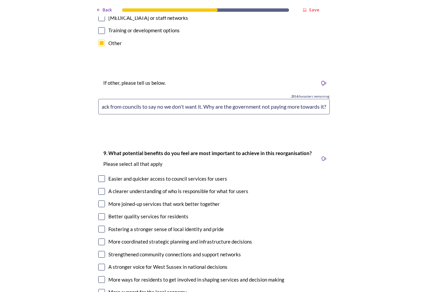
type input "Clearer understanding why there has been no kick-back from councils to say no w…"
click at [122, 225] on div "Fostering a stronger sense of local identity and pride" at bounding box center [165, 229] width 115 height 8
checkbox input "true"
click at [132, 251] on div "Strengthened community connections and support networks" at bounding box center [174, 255] width 133 height 8
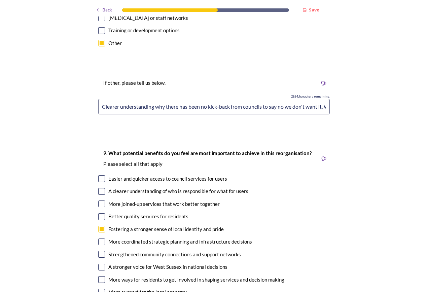
checkbox input "true"
click at [128, 276] on div "More ways for residents to get involved in shaping services and decision making" at bounding box center [196, 280] width 176 height 8
checkbox input "true"
click at [127, 288] on div "More support for the local economy" at bounding box center [147, 292] width 78 height 8
checkbox input "true"
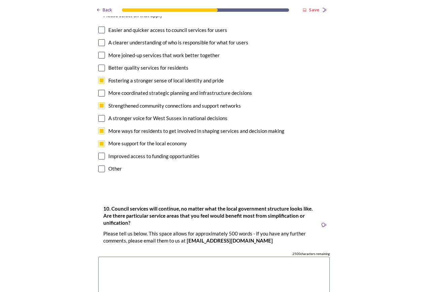
scroll to position [1917, 0]
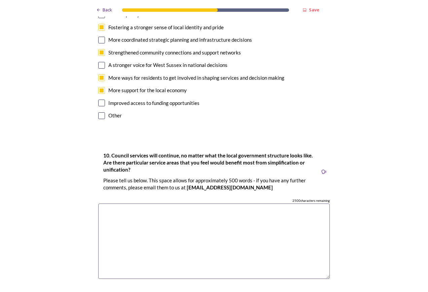
click at [139, 209] on textarea at bounding box center [213, 241] width 231 height 76
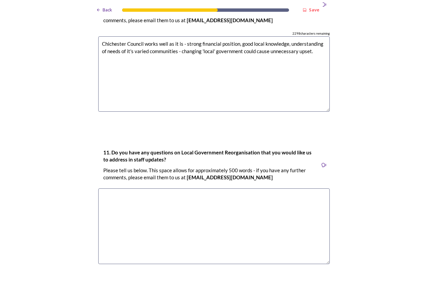
scroll to position [2085, 0]
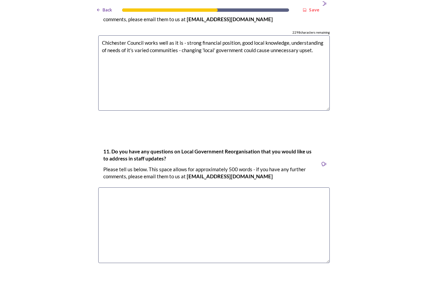
type textarea "Chichester Council works well as it is - strong financial position, good local …"
click at [251, 194] on textarea at bounding box center [213, 225] width 231 height 76
type textarea "What will happen with the funds currently held by CDC - will we be bailing out …"
drag, startPoint x: 300, startPoint y: 159, endPoint x: 378, endPoint y: 125, distance: 85.0
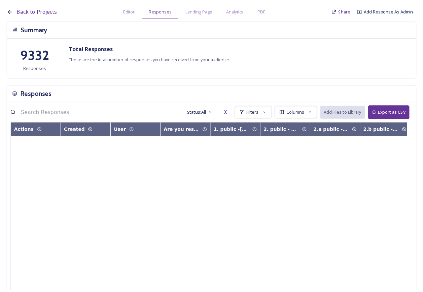
scroll to position [67, 0]
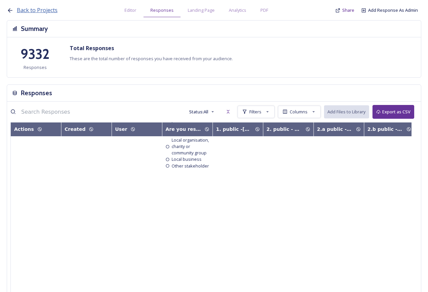
click at [48, 10] on span "Back to Projects" at bounding box center [37, 9] width 41 height 7
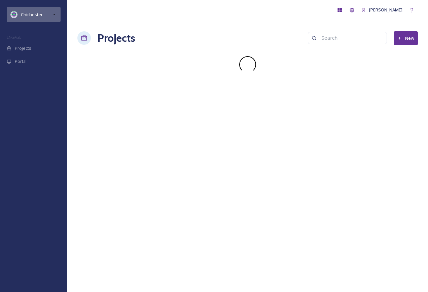
click at [41, 13] on span "Chichester" at bounding box center [32, 14] width 22 height 6
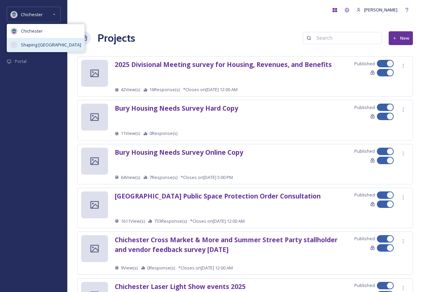
click at [41, 44] on span "Shaping [GEOGRAPHIC_DATA]" at bounding box center [51, 45] width 60 height 6
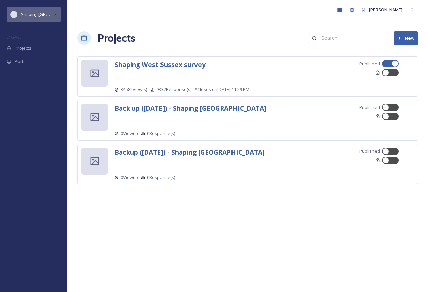
click at [37, 15] on span "Shaping [GEOGRAPHIC_DATA]" at bounding box center [51, 14] width 60 height 6
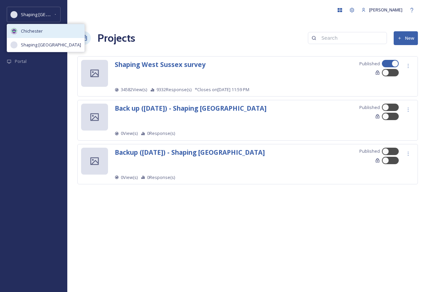
click at [32, 31] on span "Chichester" at bounding box center [32, 31] width 22 height 6
